Goal: Task Accomplishment & Management: Complete application form

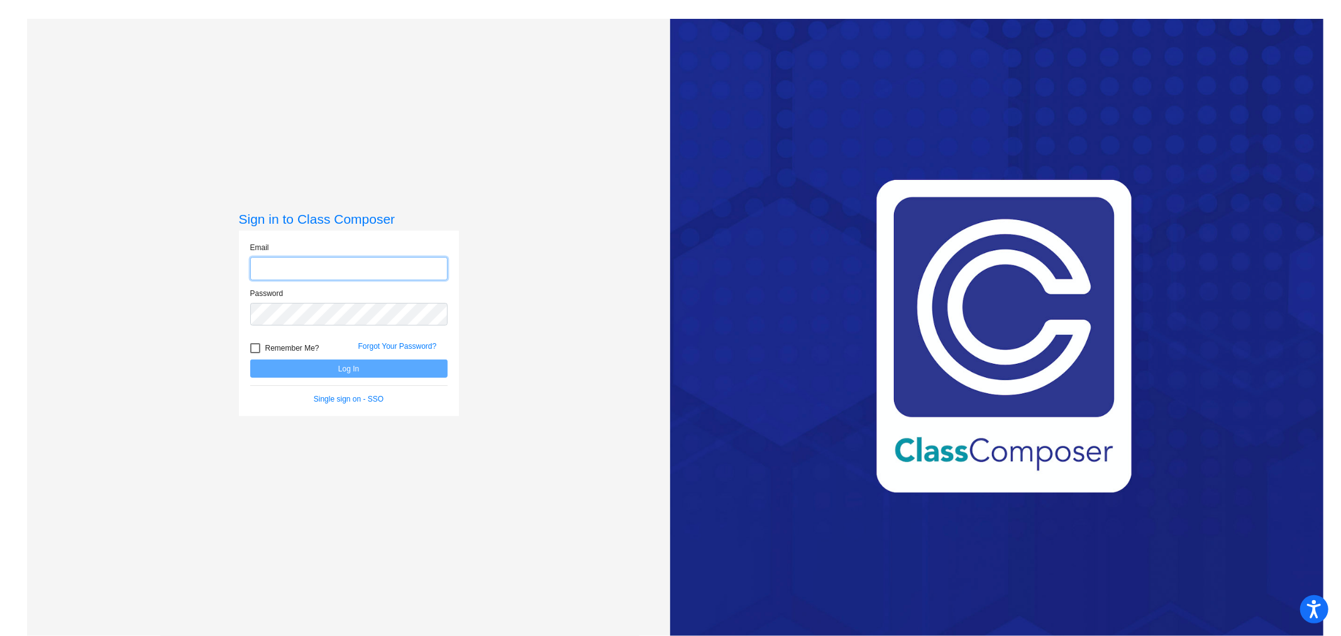
type input "[EMAIL_ADDRESS][DOMAIN_NAME]"
click at [361, 369] on button "Log In" at bounding box center [348, 369] width 197 height 18
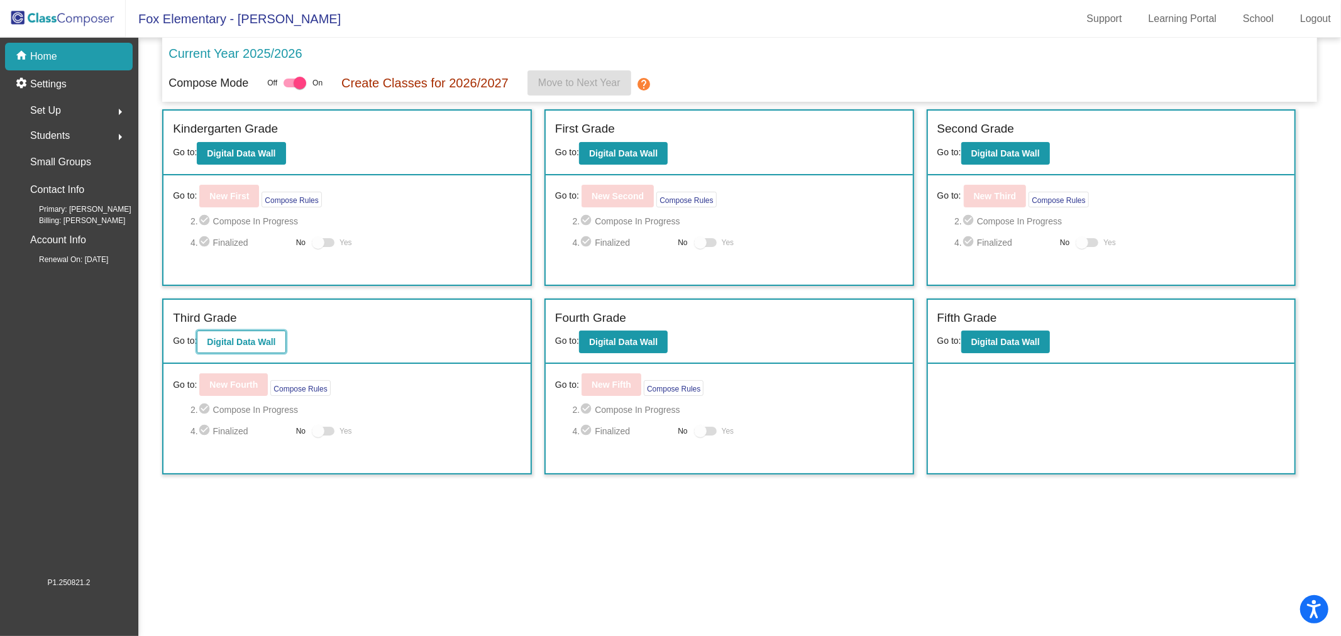
click at [261, 341] on b "Digital Data Wall" at bounding box center [241, 342] width 69 height 10
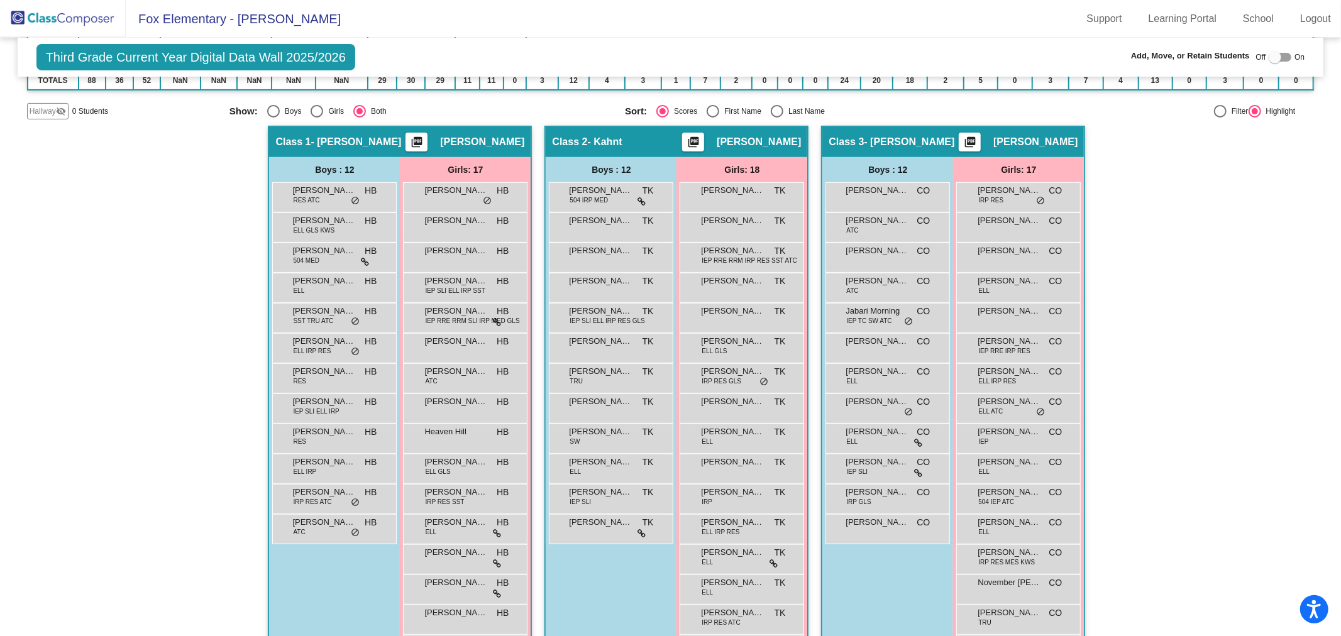
scroll to position [70, 0]
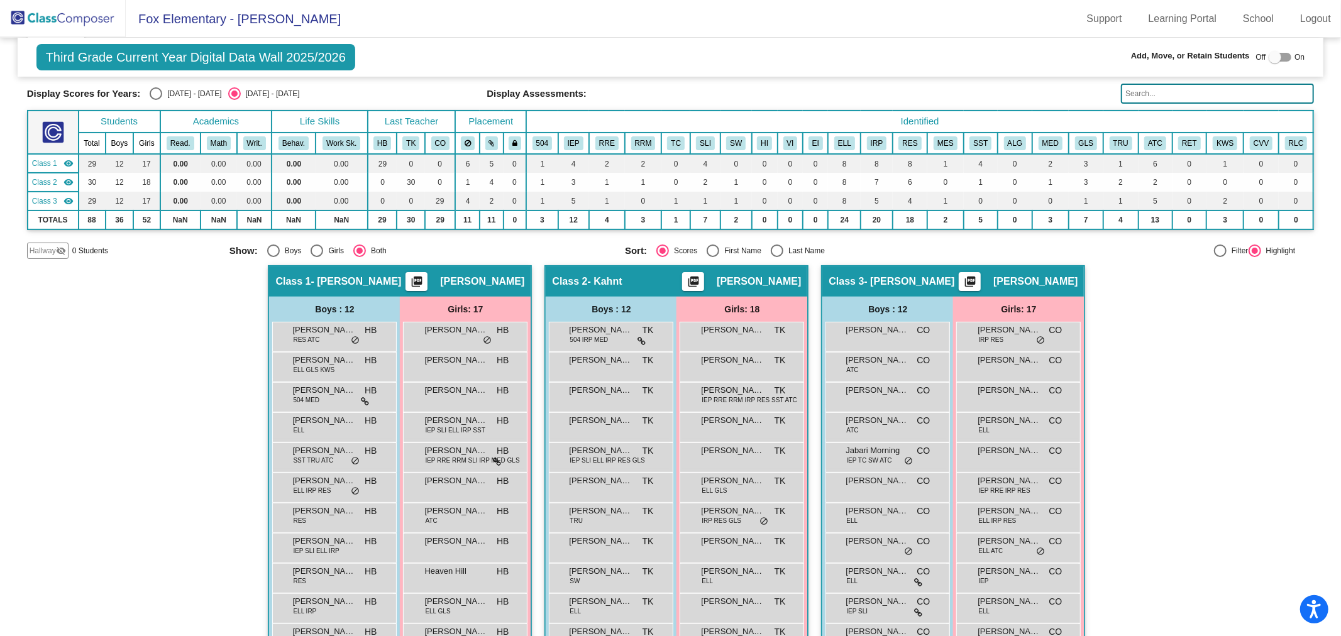
click at [153, 91] on div "Select an option" at bounding box center [156, 93] width 13 height 13
click at [155, 100] on input "[DATE] - [DATE]" at bounding box center [155, 100] width 1 height 1
radio input "true"
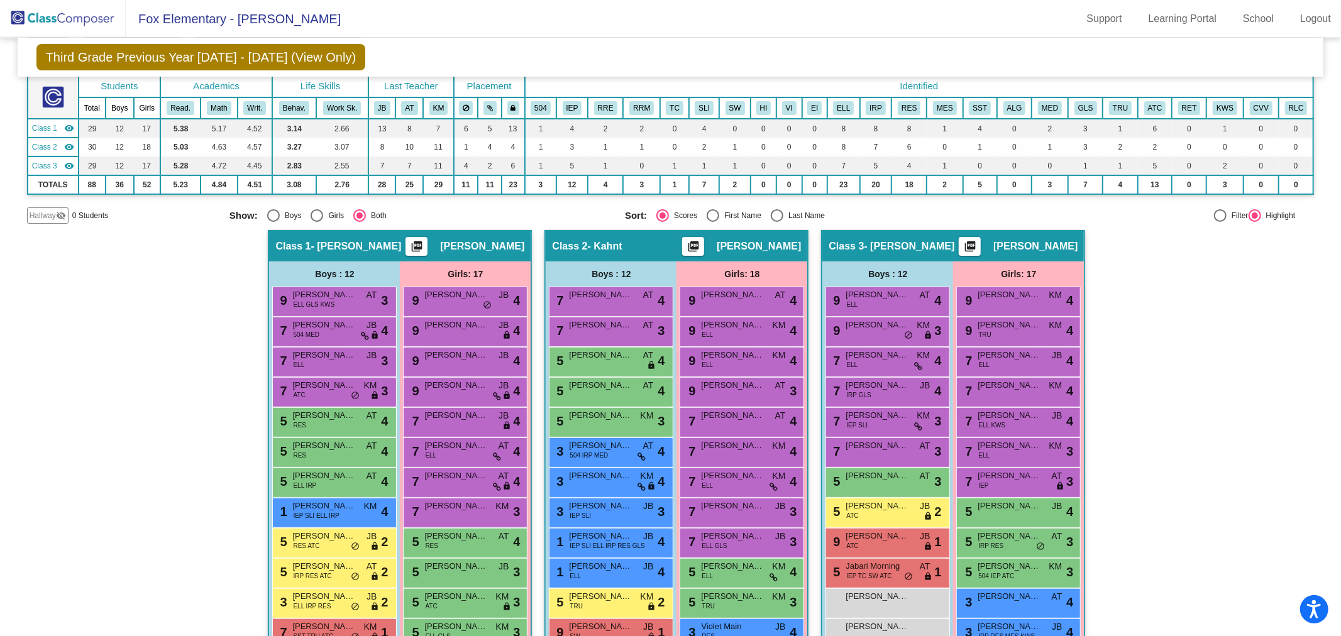
scroll to position [0, 0]
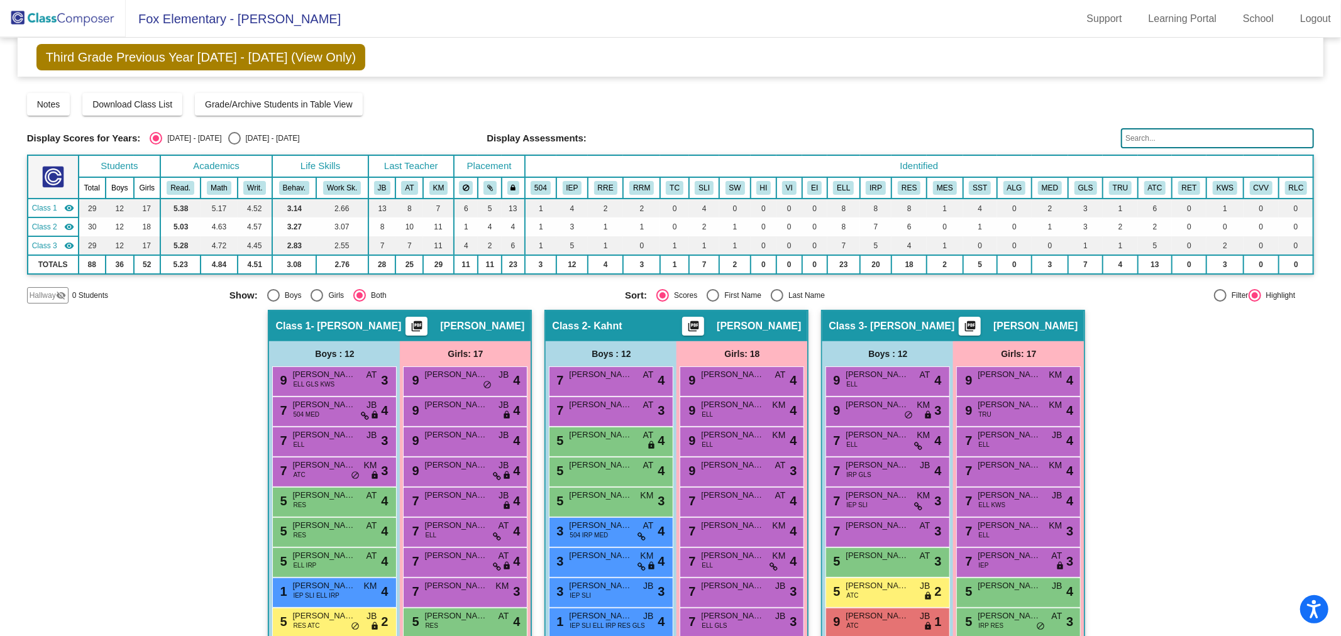
click at [228, 138] on div "Select an option" at bounding box center [234, 138] width 13 height 13
click at [234, 145] on input "[DATE] - [DATE]" at bounding box center [234, 145] width 1 height 1
radio input "true"
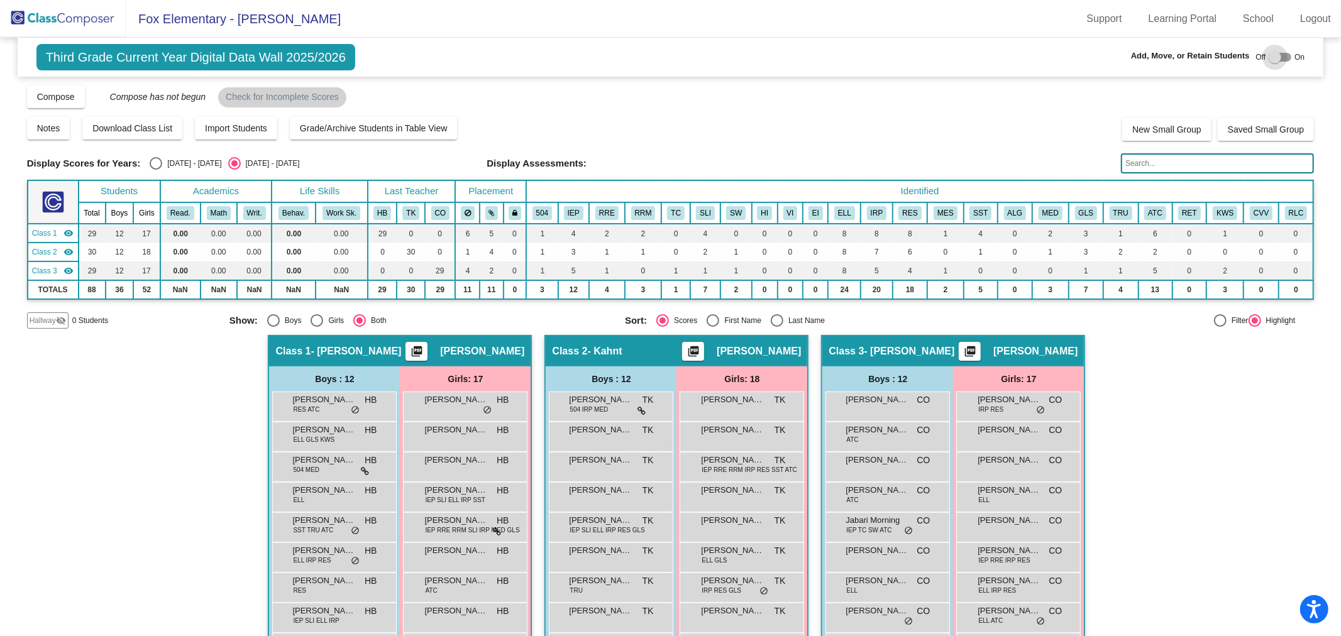
click at [1273, 54] on div at bounding box center [1274, 57] width 13 height 13
checkbox input "true"
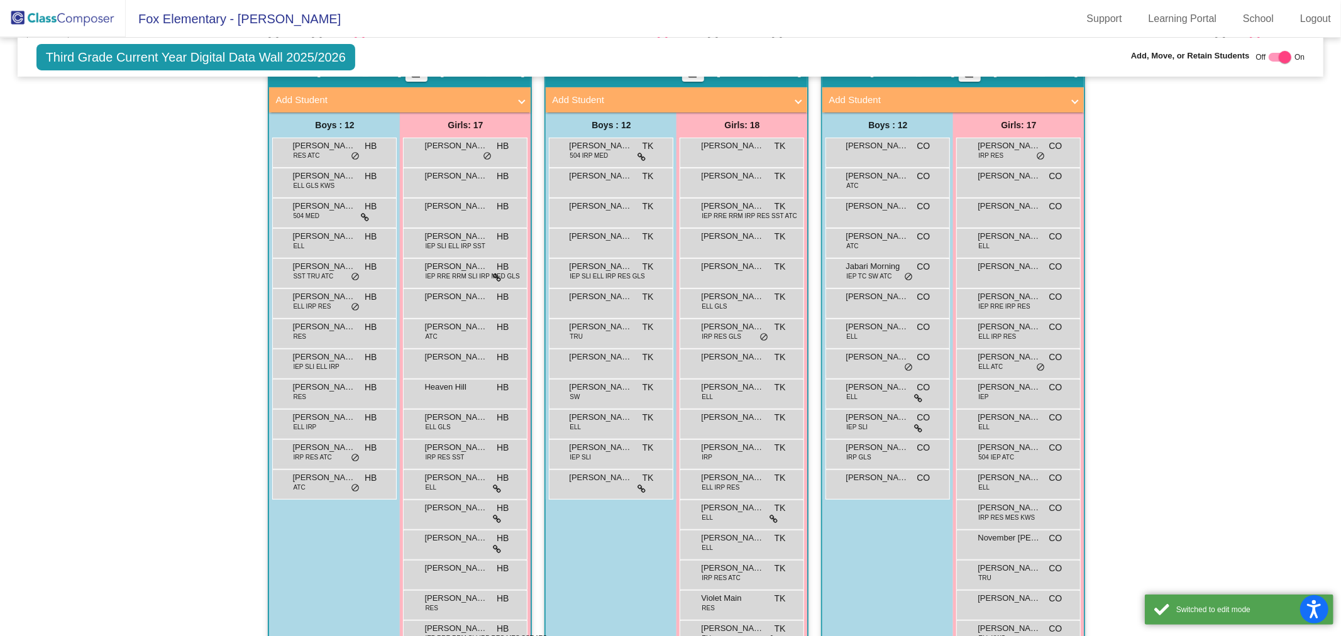
scroll to position [70, 0]
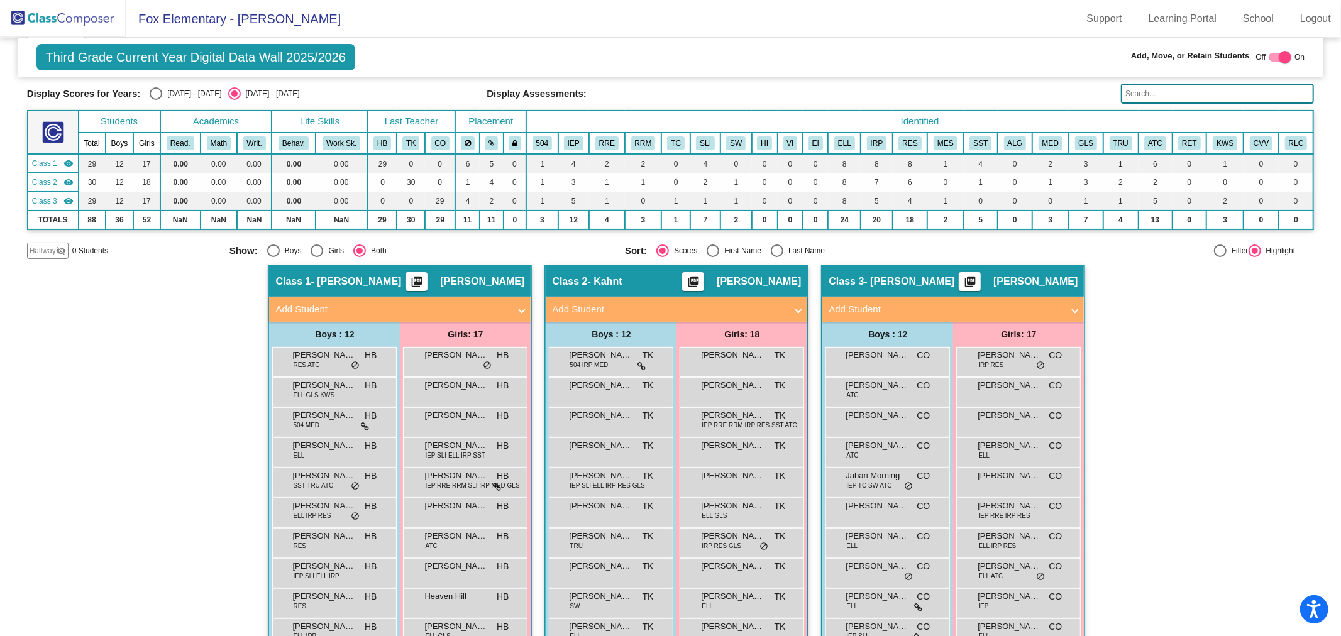
click at [317, 303] on mat-panel-title "Add Student" at bounding box center [392, 309] width 234 height 14
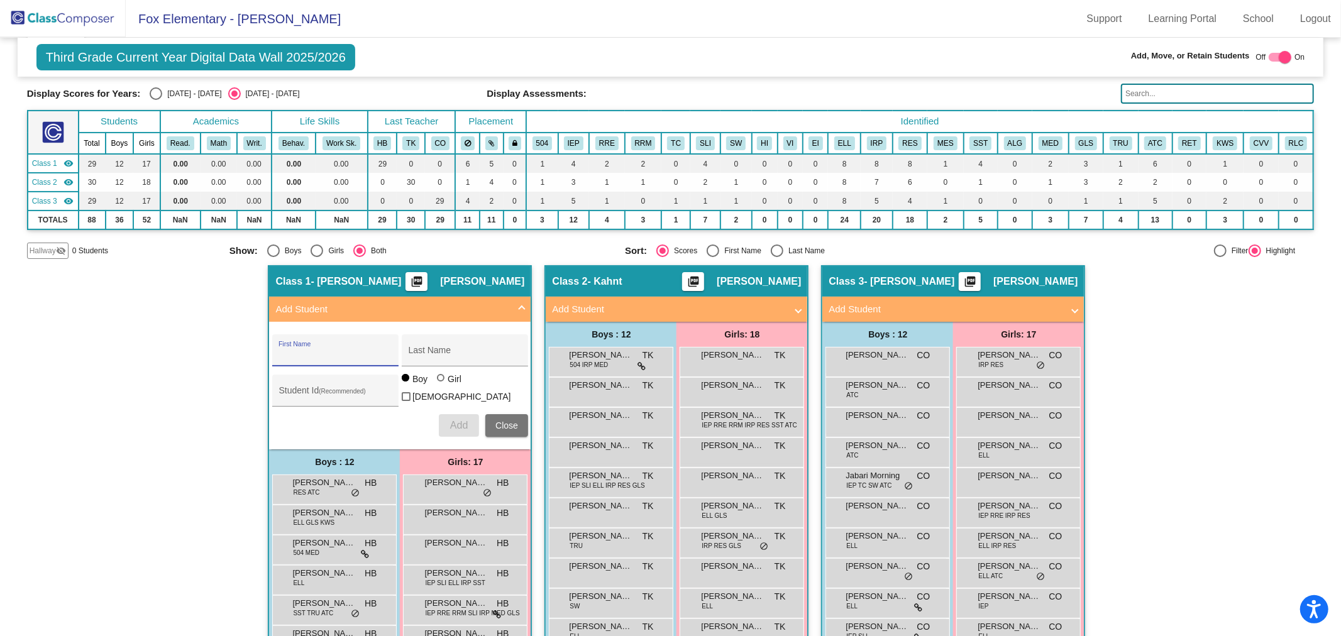
click at [321, 350] on input "First Name" at bounding box center [334, 355] width 113 height 10
type input "[PERSON_NAME]"
click at [457, 420] on span "Add" at bounding box center [459, 425] width 18 height 11
drag, startPoint x: 45, startPoint y: 14, endPoint x: 48, endPoint y: 23, distance: 9.2
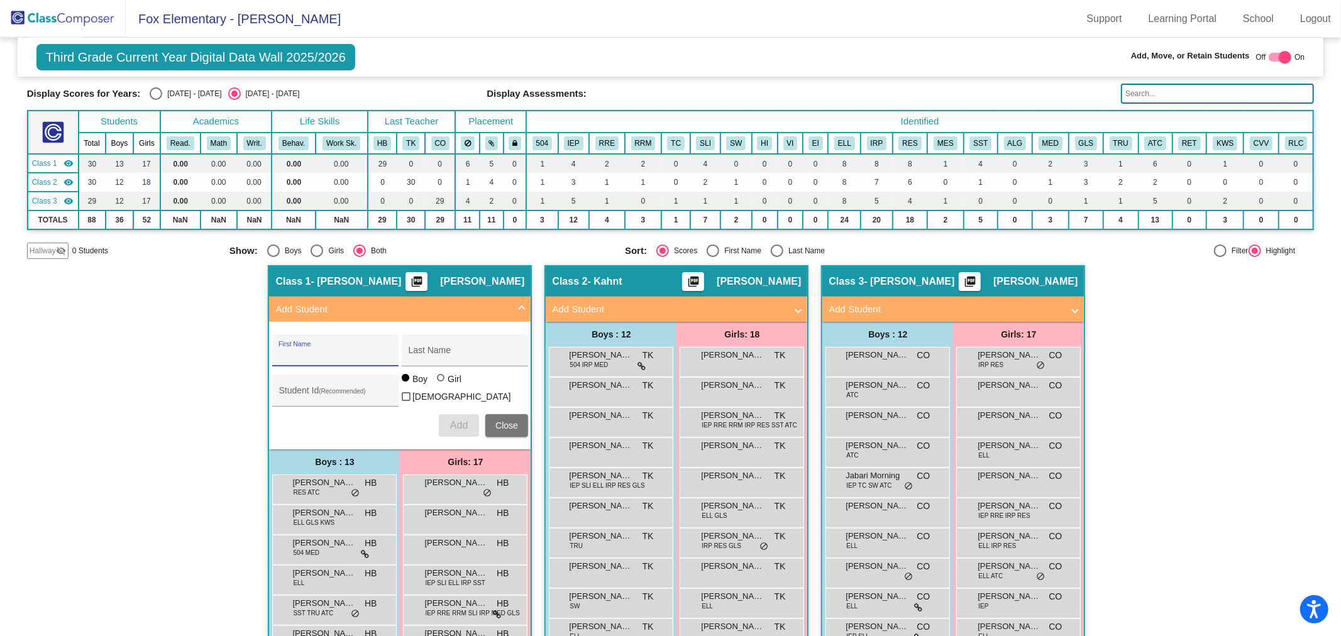
click at [46, 15] on img at bounding box center [63, 18] width 126 height 37
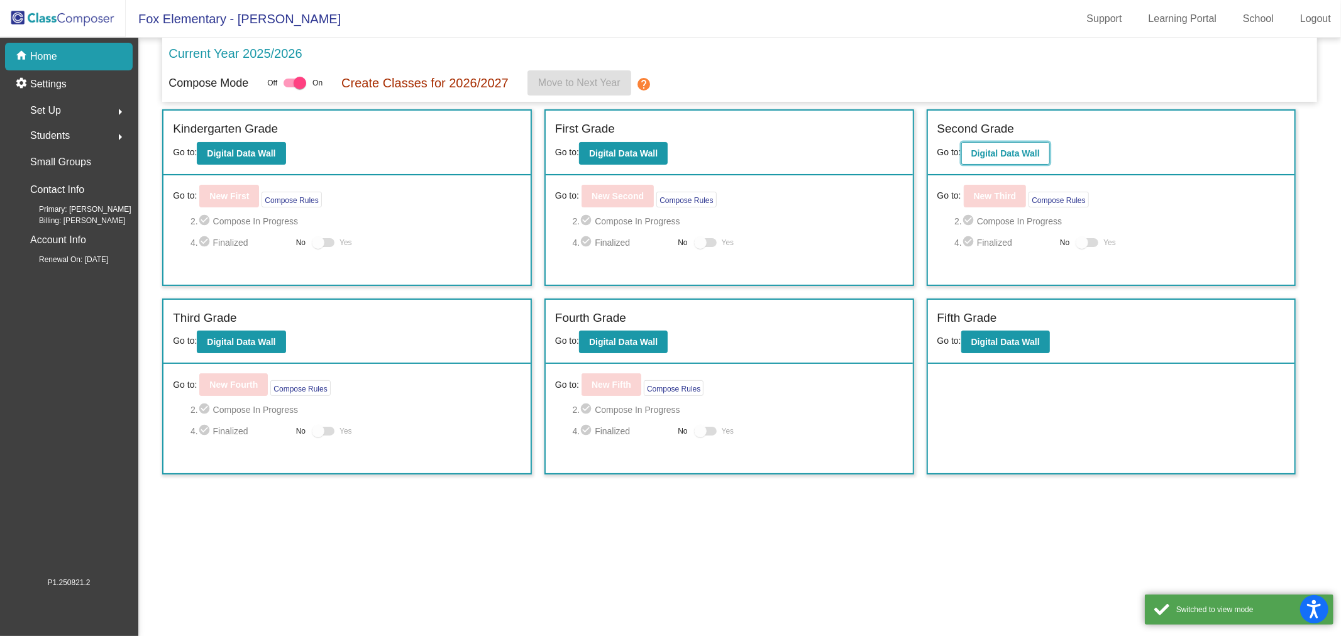
click at [987, 161] on button "Digital Data Wall" at bounding box center [1005, 153] width 89 height 23
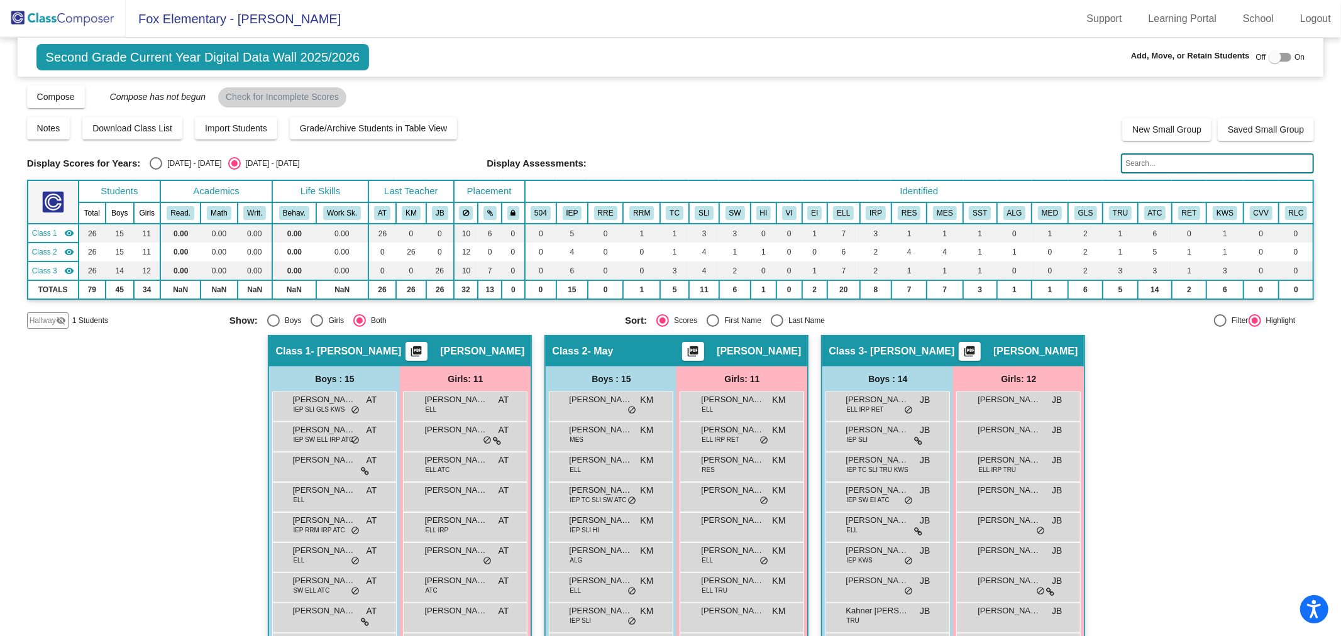
click at [1284, 55] on div at bounding box center [1279, 57] width 23 height 9
checkbox input "true"
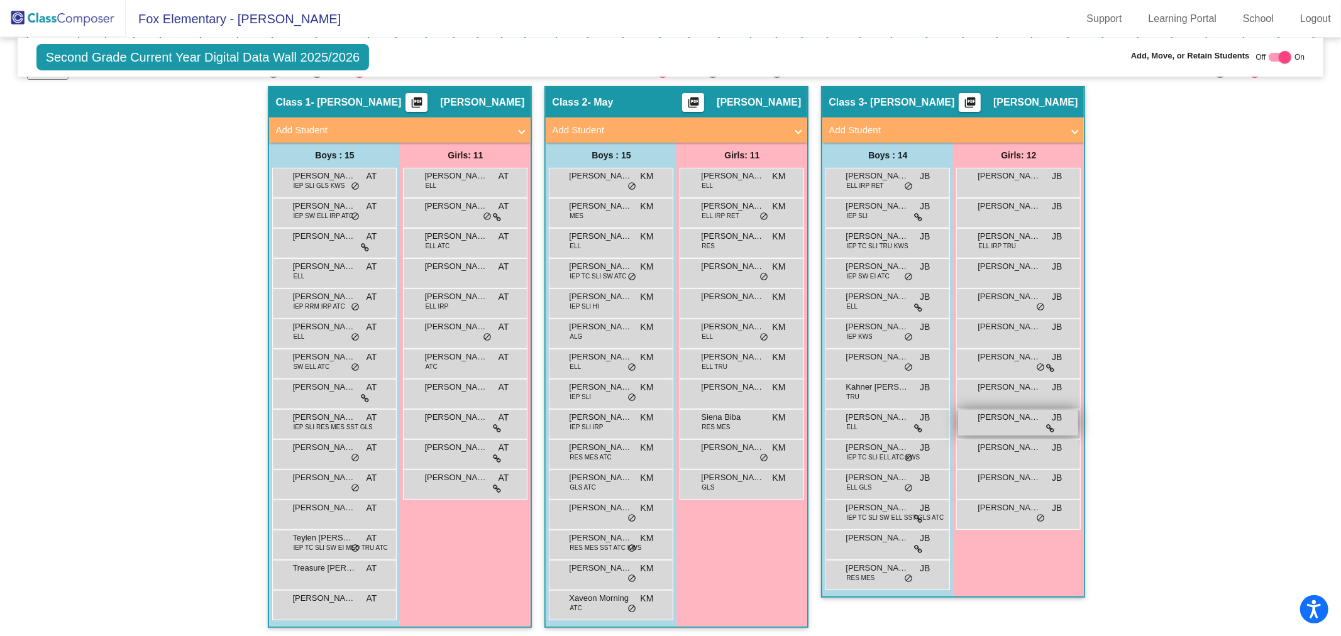
scroll to position [109, 0]
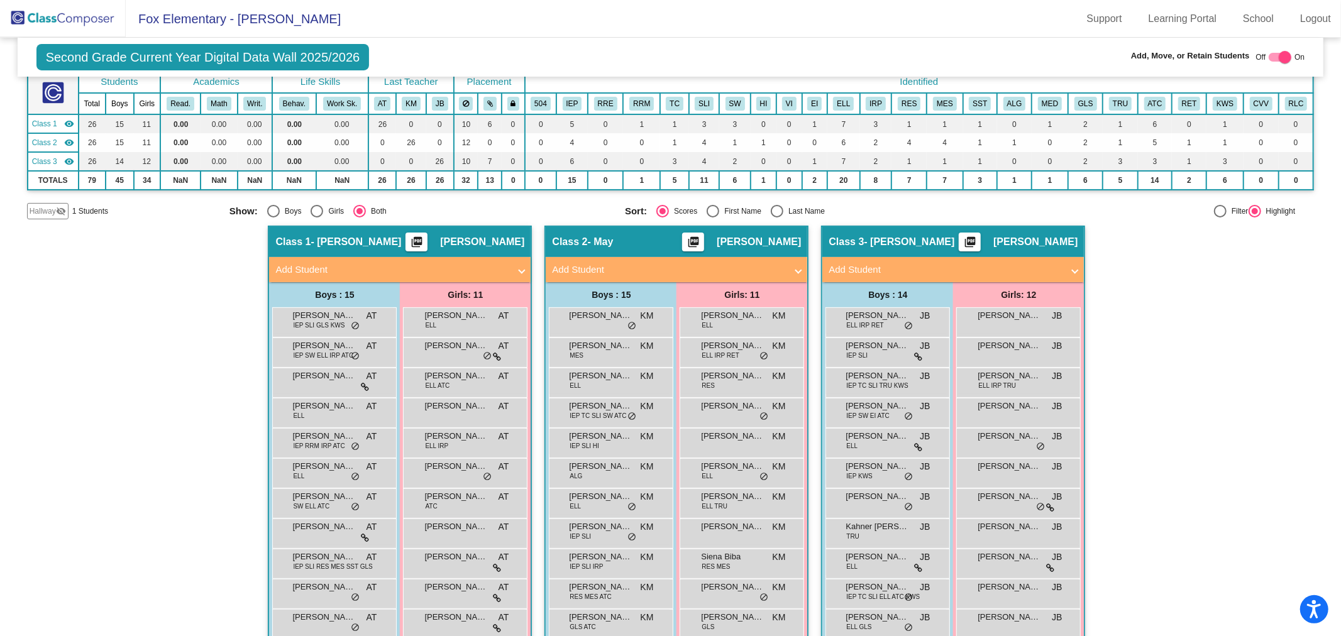
click at [847, 265] on mat-panel-title "Add Student" at bounding box center [945, 270] width 234 height 14
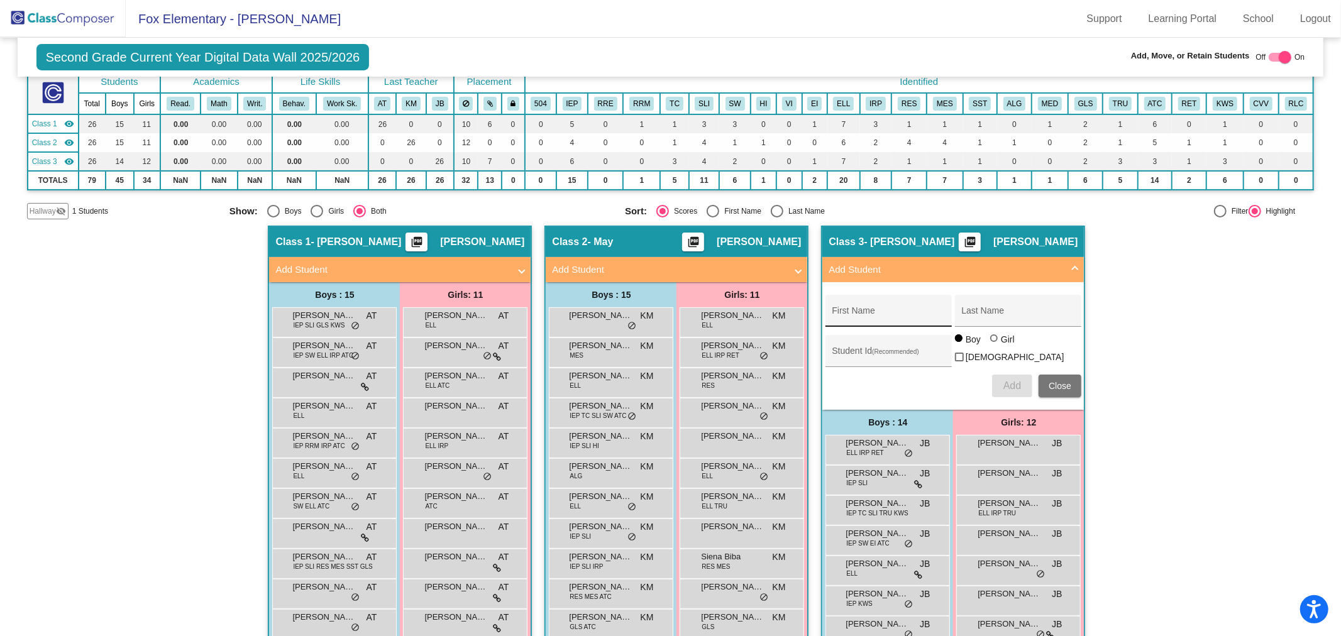
click at [842, 302] on div "First Name" at bounding box center [888, 315] width 113 height 26
type input "Delilah"
type input "[PERSON_NAME]"
click at [994, 341] on div at bounding box center [995, 339] width 10 height 10
click at [994, 344] on input "Girl" at bounding box center [994, 344] width 1 height 1
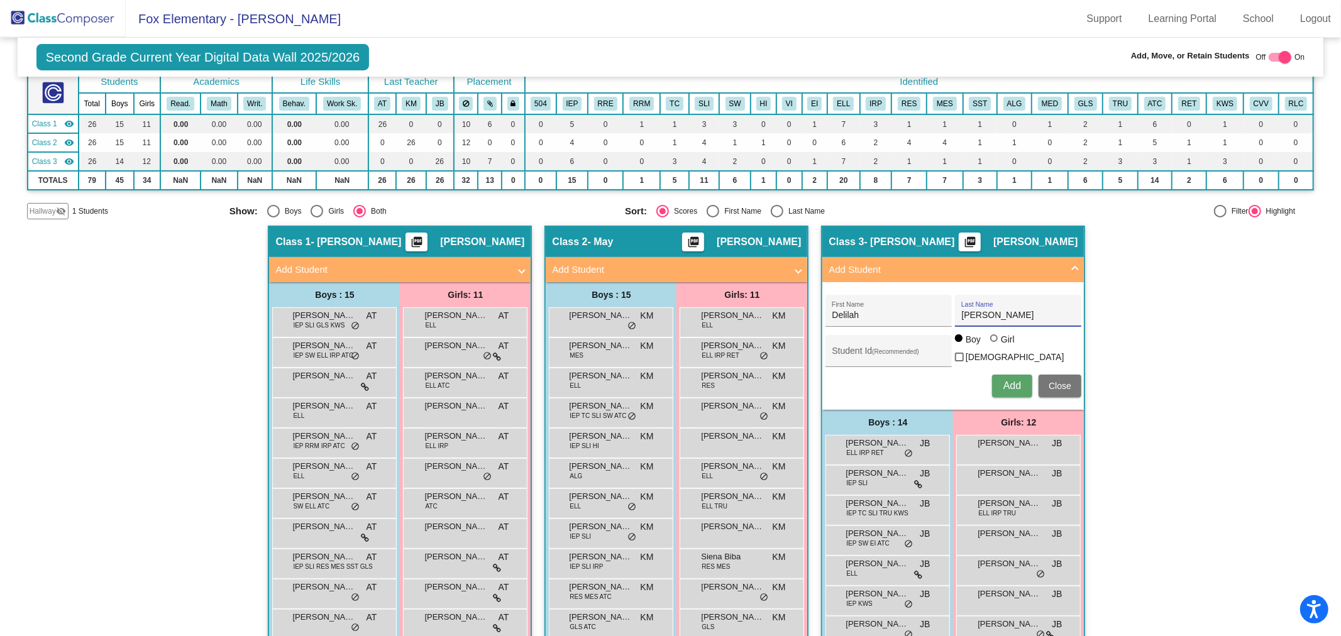
radio input "true"
click at [1011, 380] on span "Add" at bounding box center [1012, 385] width 18 height 11
click at [80, 23] on img at bounding box center [63, 18] width 126 height 37
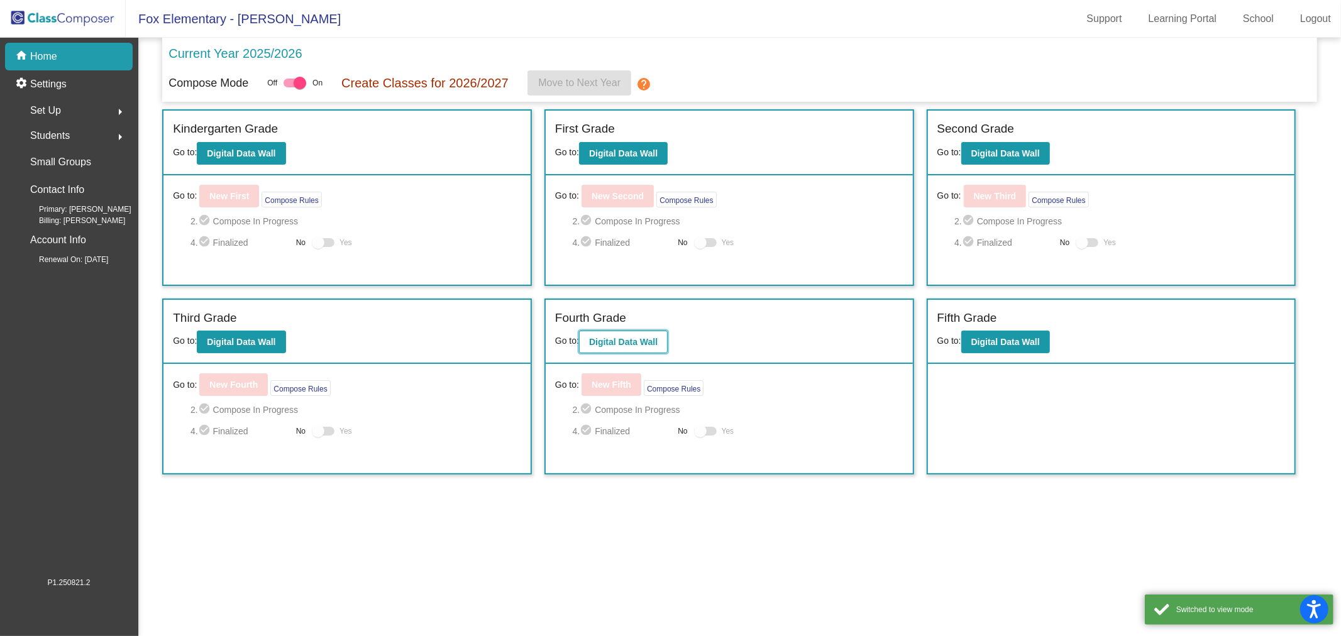
click at [629, 339] on b "Digital Data Wall" at bounding box center [623, 342] width 69 height 10
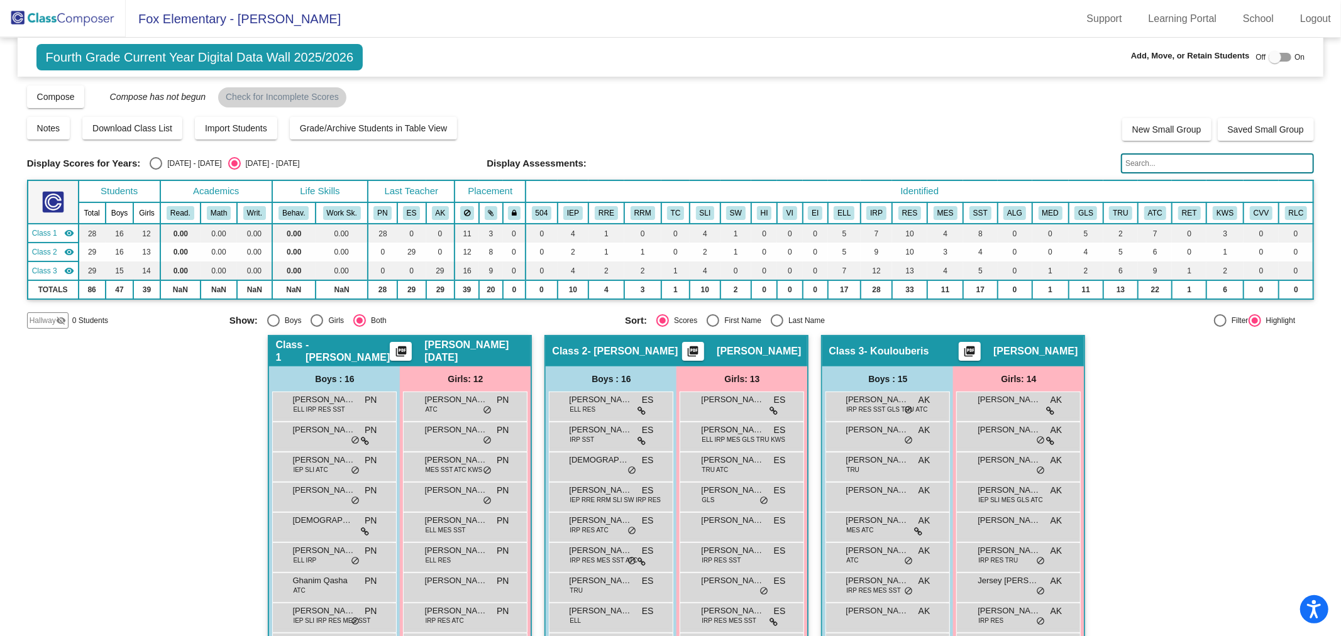
click at [50, 13] on img at bounding box center [63, 18] width 126 height 37
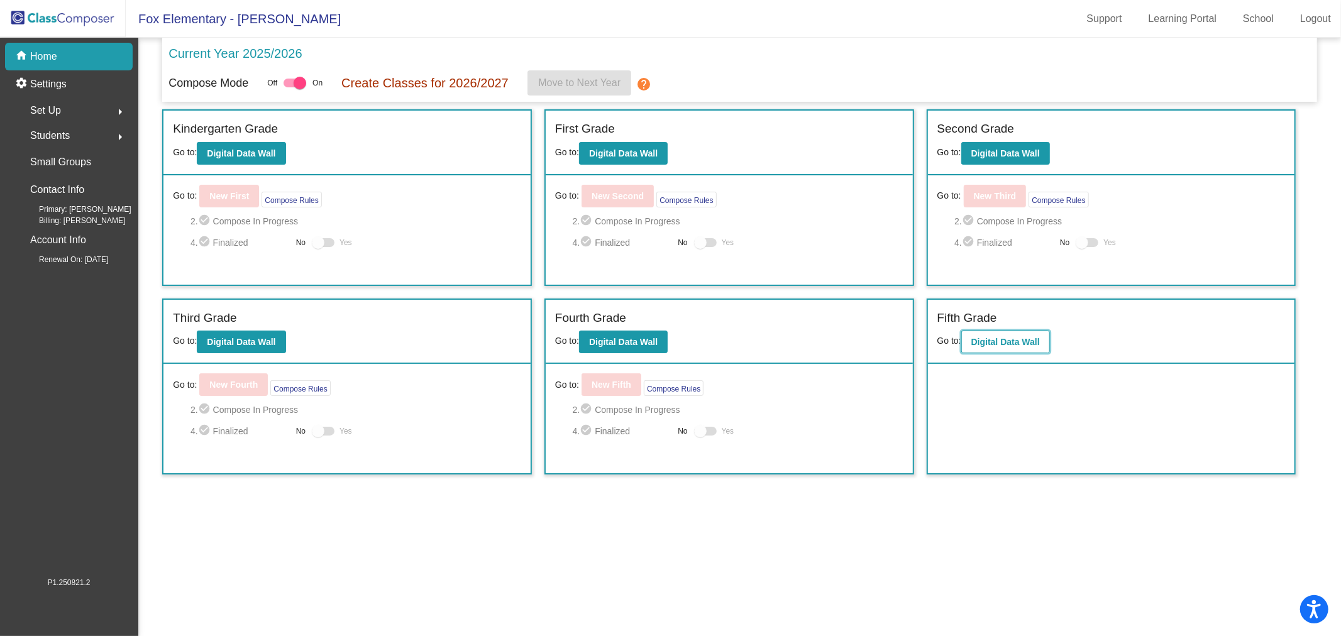
click at [989, 344] on b "Digital Data Wall" at bounding box center [1005, 342] width 69 height 10
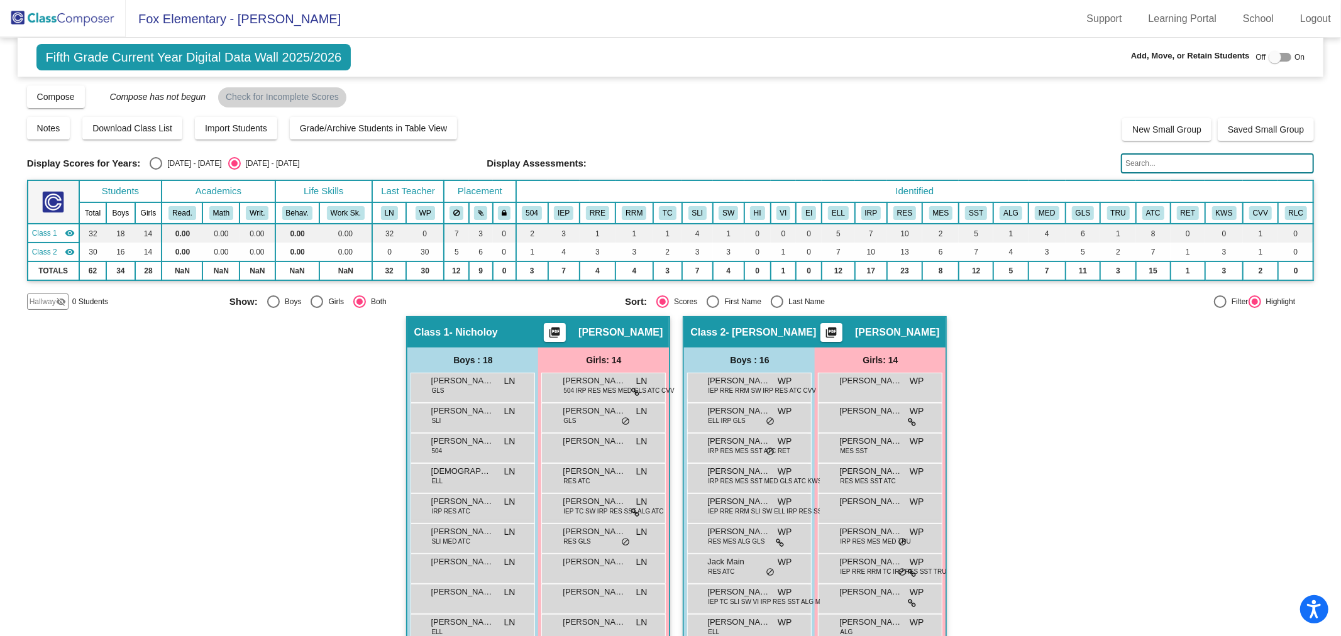
click at [1284, 50] on label at bounding box center [1279, 57] width 23 height 15
checkbox input "true"
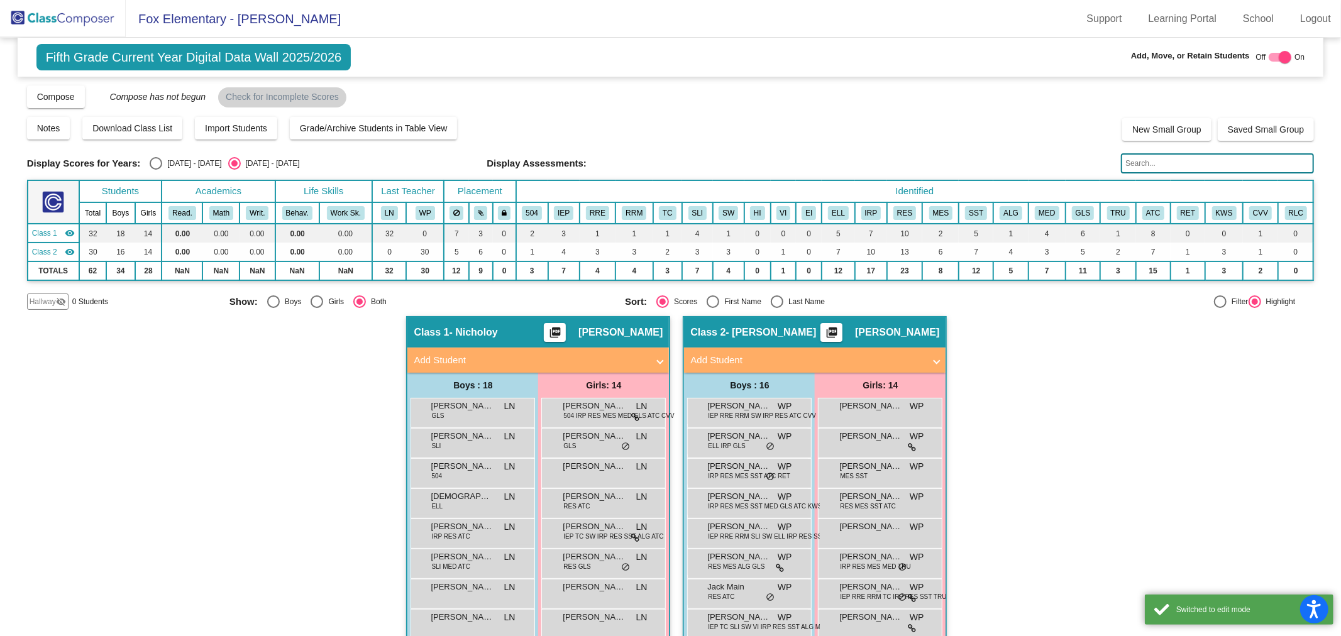
click at [713, 355] on mat-panel-title "Add Student" at bounding box center [807, 360] width 234 height 14
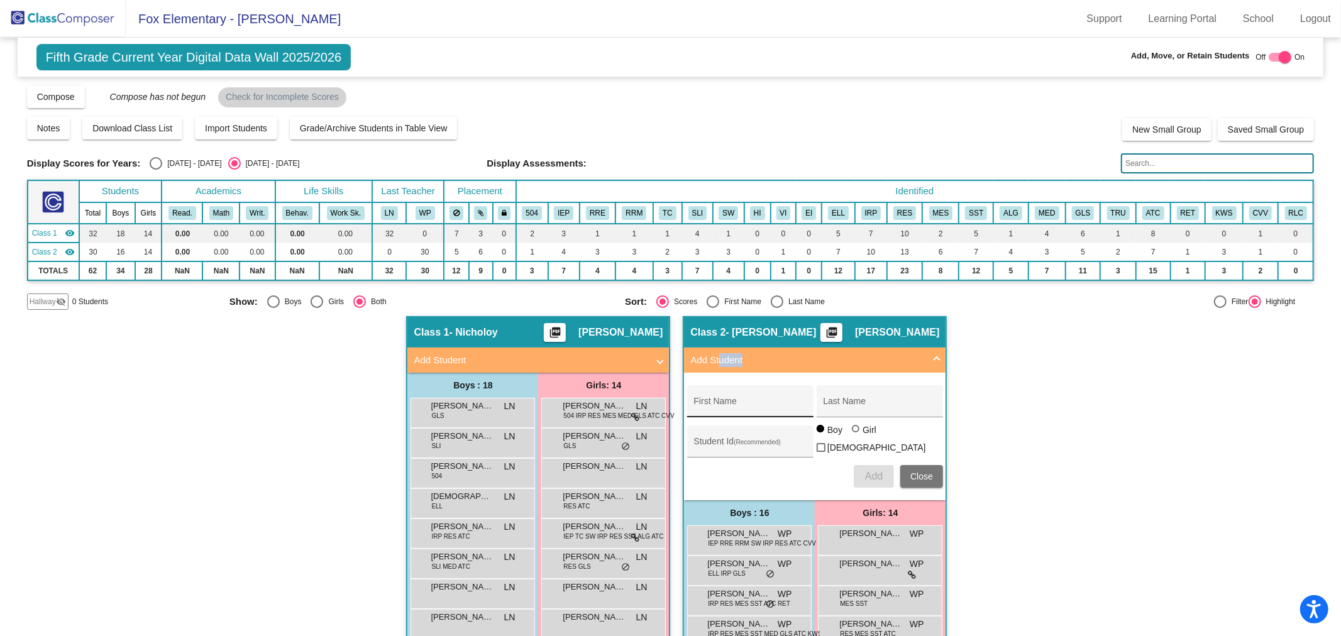
click at [732, 401] on input "First Name" at bounding box center [749, 406] width 113 height 10
click at [723, 397] on div "First Name" at bounding box center [749, 405] width 113 height 26
type input "Del"
type input "[PERSON_NAME]"
click at [858, 479] on button "Add" at bounding box center [874, 476] width 40 height 23
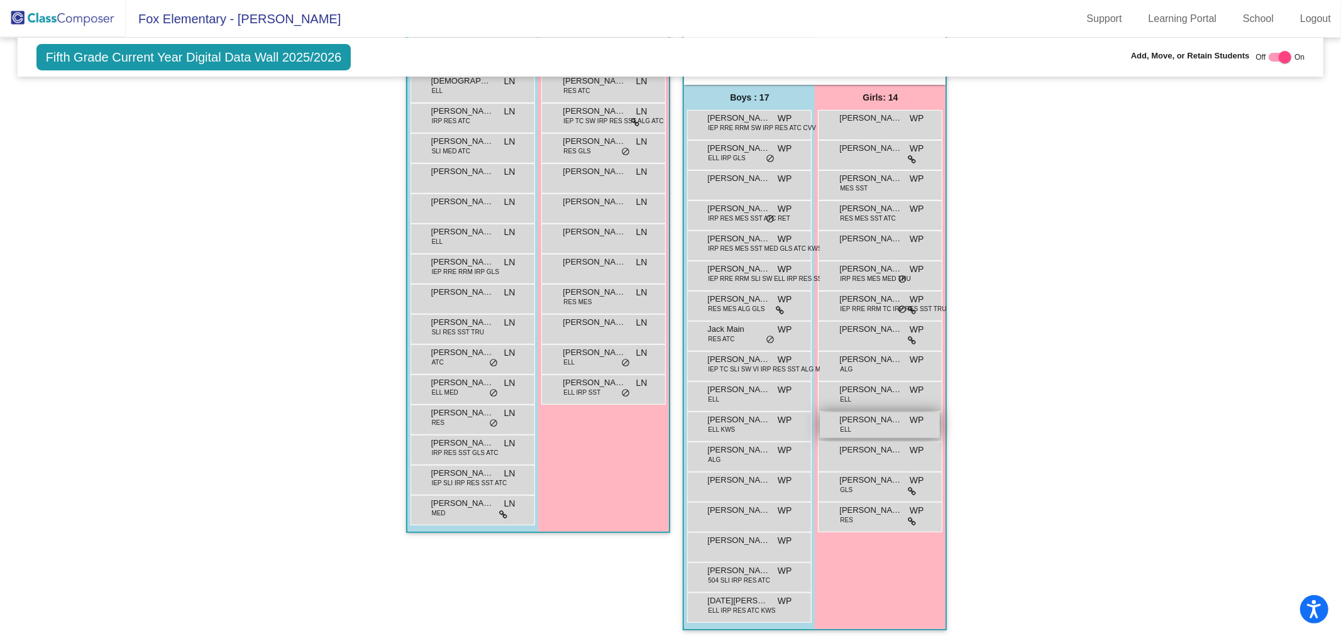
scroll to position [66, 0]
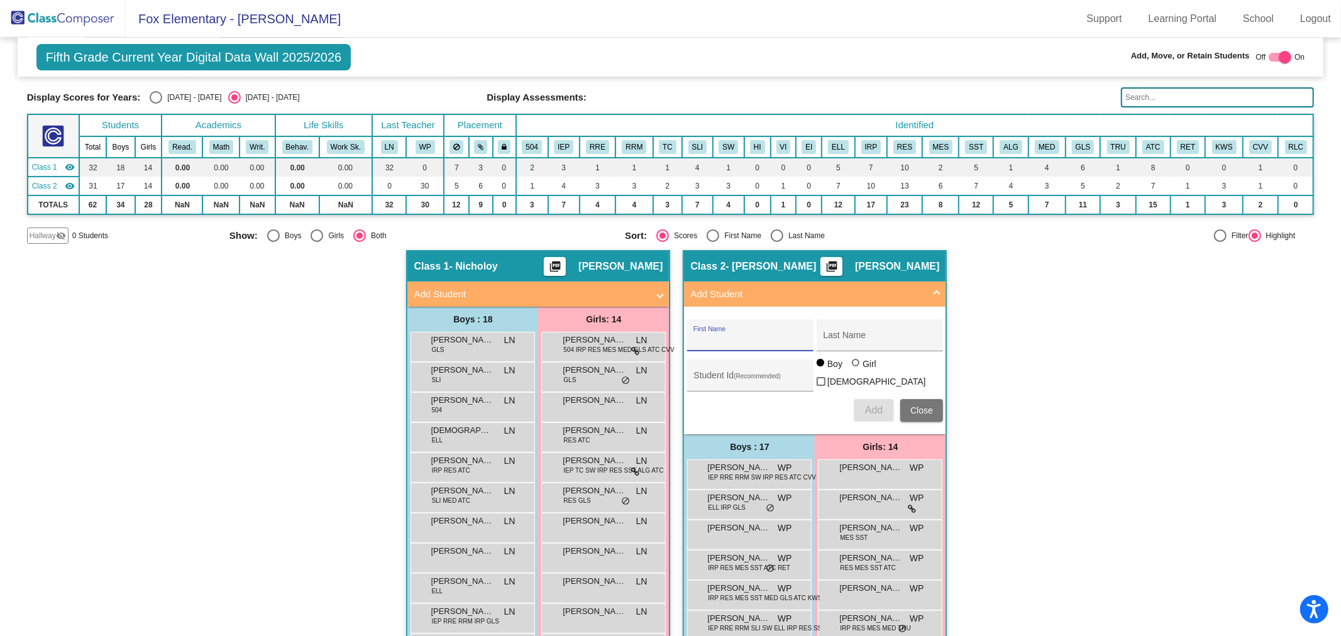
click at [1128, 426] on div "Hallway - Hallway Class picture_as_pdf Add Student First Name Last Name Student…" at bounding box center [670, 621] width 1287 height 742
click at [921, 405] on span "Close" at bounding box center [921, 410] width 23 height 10
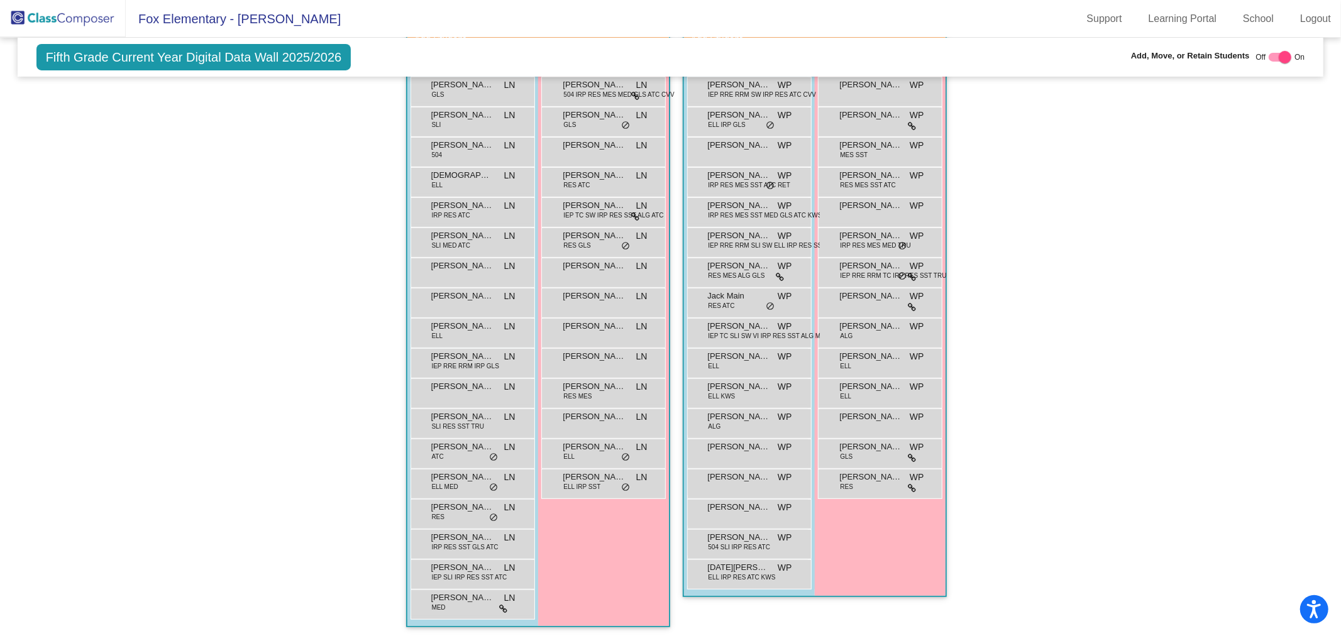
scroll to position [41, 0]
